Goal: Task Accomplishment & Management: Use online tool/utility

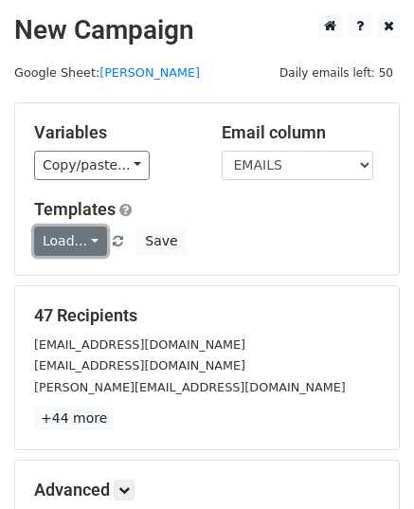
click at [76, 242] on link "Load..." at bounding box center [70, 241] width 73 height 29
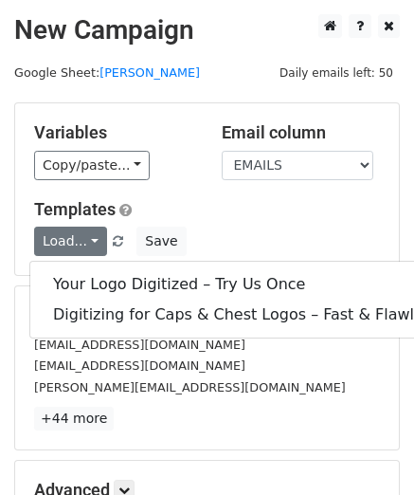
click at [210, 206] on h5 "Templates" at bounding box center [207, 209] width 346 height 21
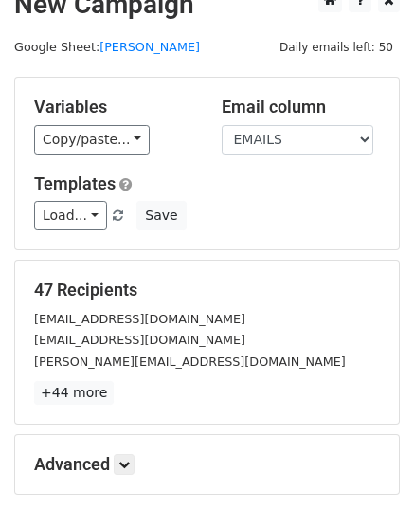
scroll to position [224, 0]
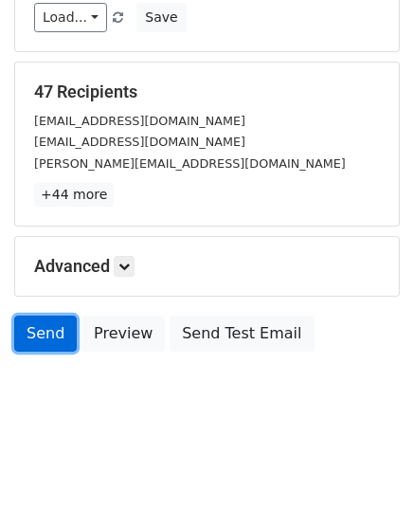
click at [59, 323] on link "Send" at bounding box center [45, 334] width 63 height 36
